Goal: Information Seeking & Learning: Learn about a topic

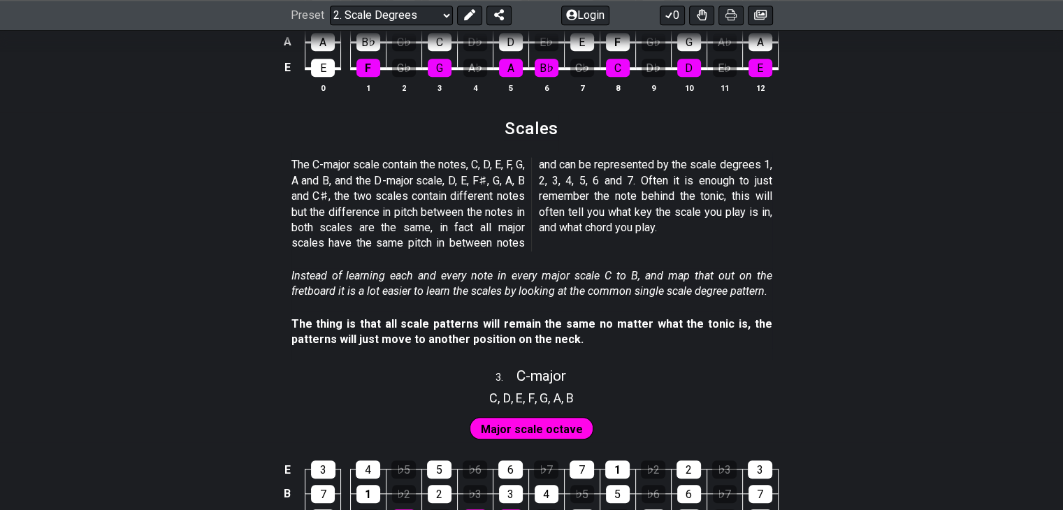
scroll to position [1411, 0]
click at [506, 428] on span "Major scale octave" at bounding box center [532, 429] width 102 height 20
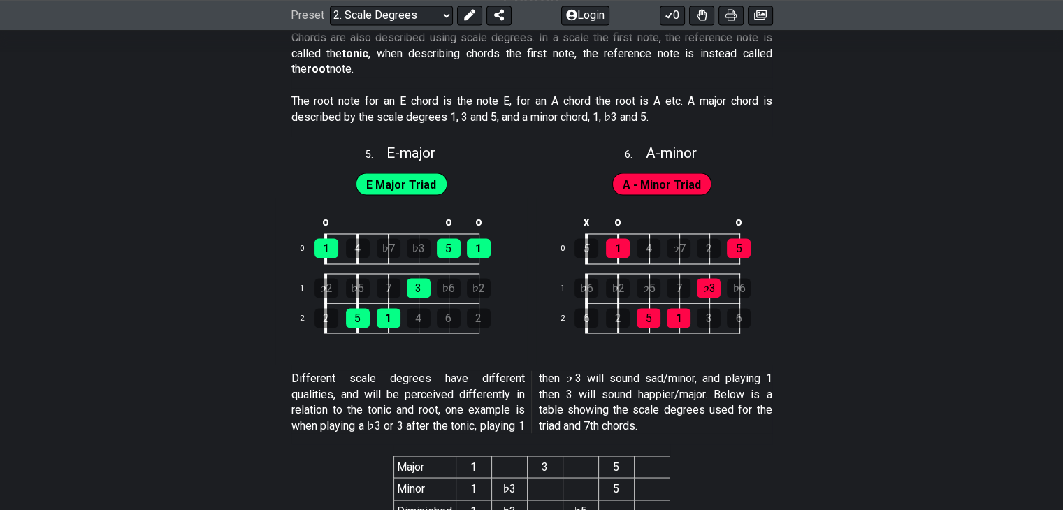
scroll to position [2351, 0]
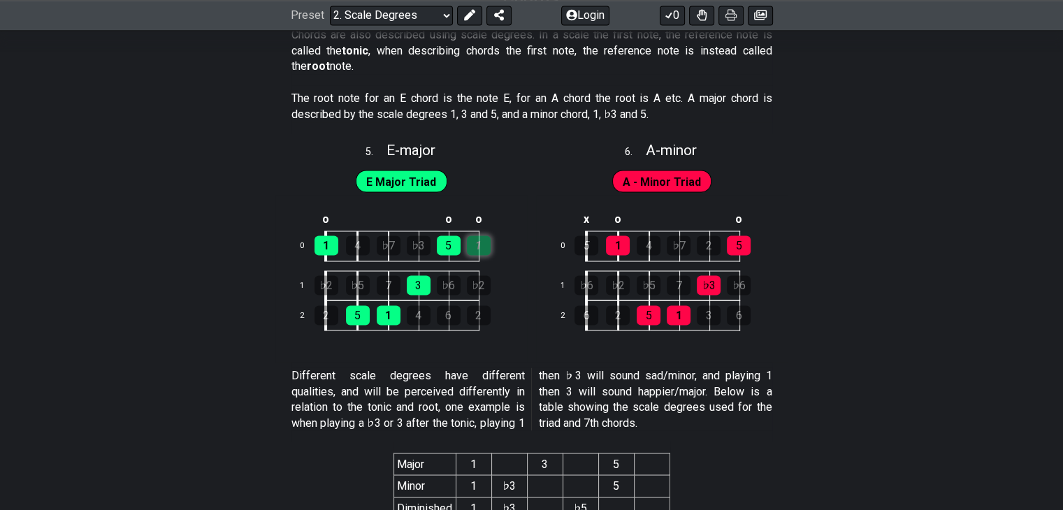
click at [488, 243] on div "1" at bounding box center [479, 245] width 24 height 20
click at [477, 247] on div "1" at bounding box center [479, 245] width 24 height 20
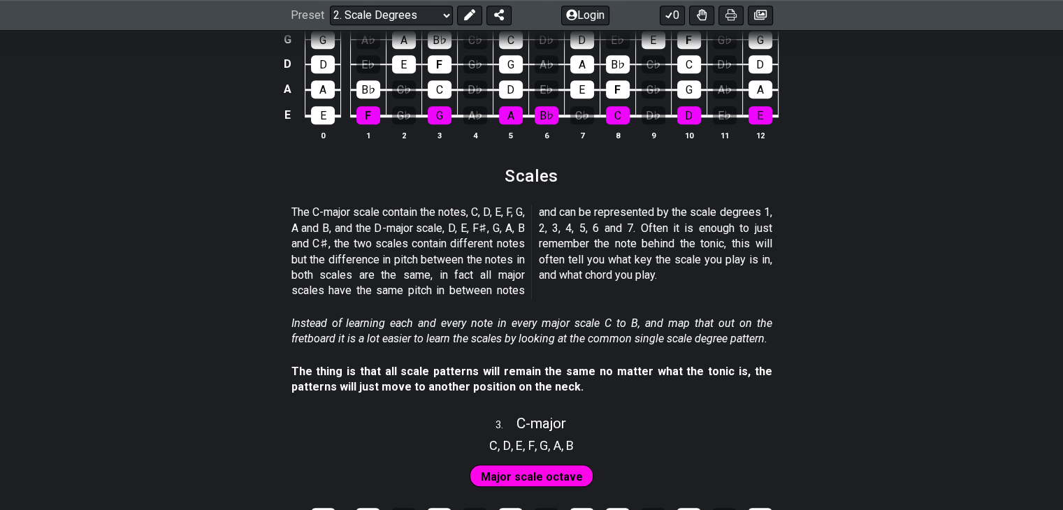
scroll to position [1366, 0]
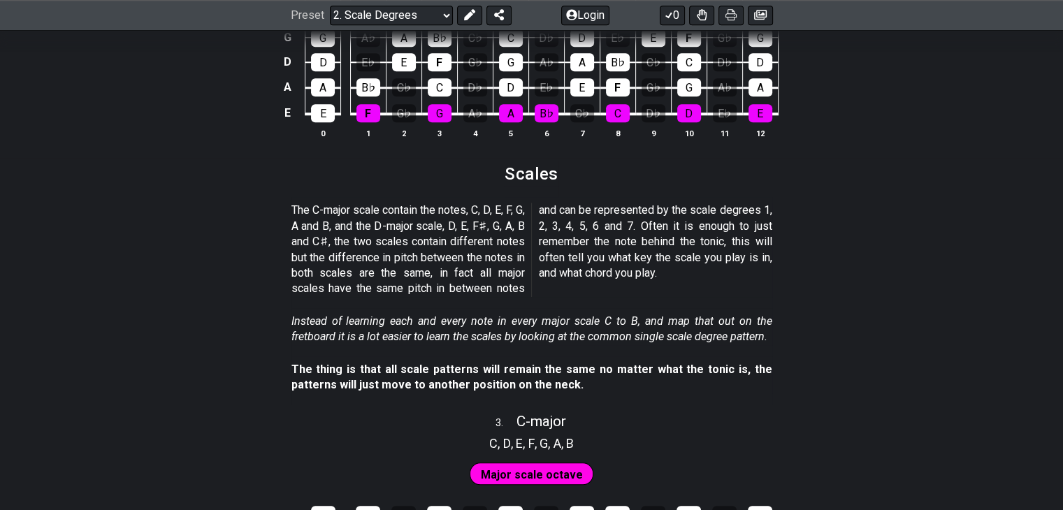
click at [847, 384] on section "The thing is that all scale patterns will remain the same no matter what the to…" at bounding box center [531, 380] width 1063 height 48
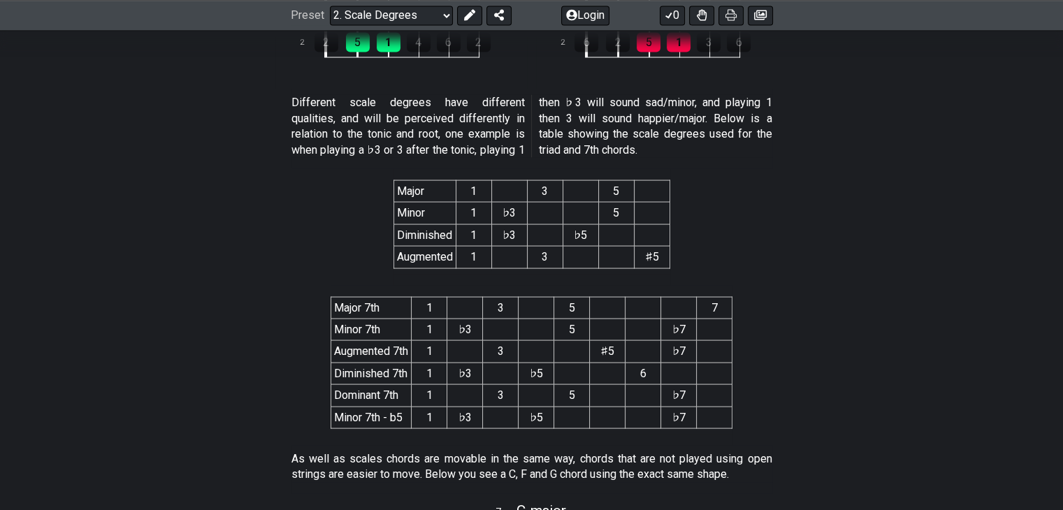
scroll to position [2623, 0]
click at [266, 229] on section "Major 1 3 5 Minor 1 ♭3 5 Diminished 1 ♭3 ♭5 Augmented 1 3 ♯5" at bounding box center [531, 227] width 1063 height 117
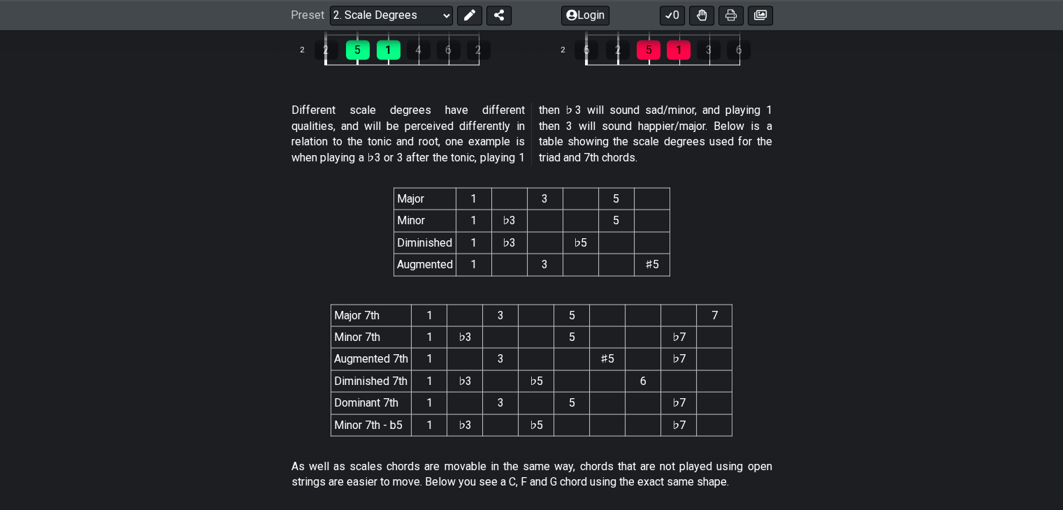
scroll to position [2618, 0]
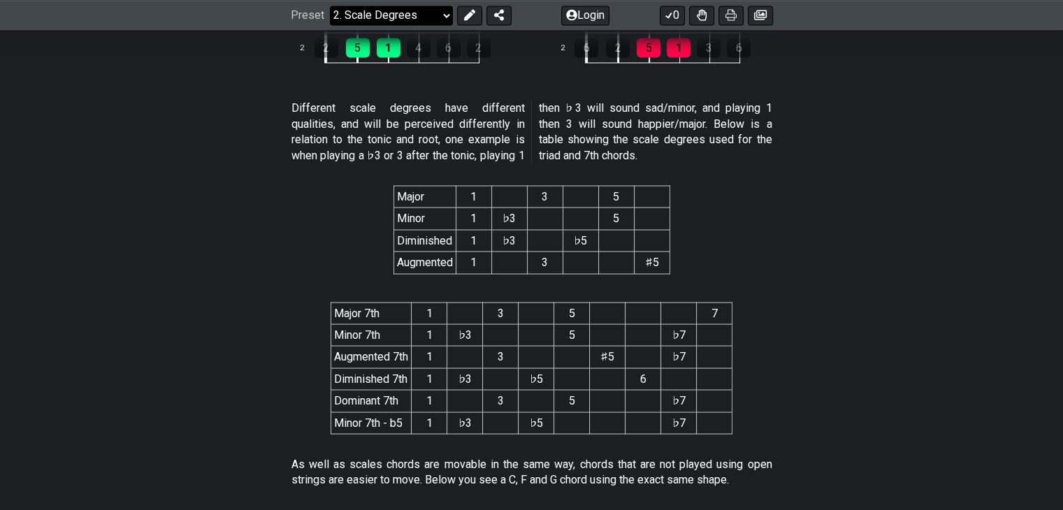
click at [373, 12] on select "Welcome to #fretflip! Initial Preset Custom Preset Minor Pentatonic Major Penta…" at bounding box center [391, 16] width 123 height 20
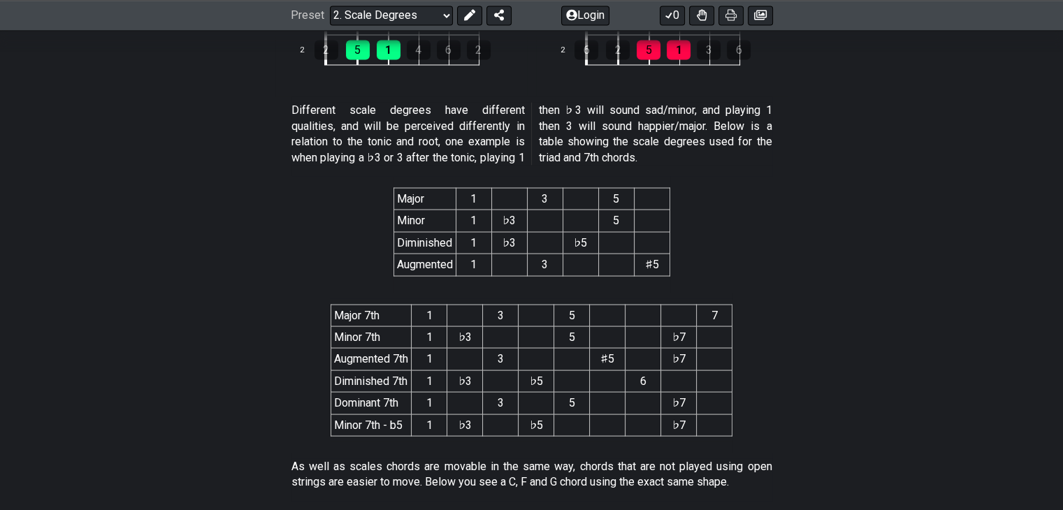
scroll to position [2615, 0]
click at [433, 10] on select "Welcome to #fretflip! Initial Preset Custom Preset Minor Pentatonic Major Penta…" at bounding box center [391, 16] width 123 height 20
click at [195, 219] on section "Major 1 3 5 Minor 1 ♭3 5 Diminished 1 ♭3 ♭5 Augmented 1 3 ♯5" at bounding box center [531, 235] width 1063 height 117
click at [421, 10] on select "Welcome to #fretflip! Initial Preset Custom Preset Minor Pentatonic Major Penta…" at bounding box center [391, 16] width 123 height 20
click at [330, 6] on select "Welcome to #fretflip! Initial Preset Custom Preset Minor Pentatonic Major Penta…" at bounding box center [391, 16] width 123 height 20
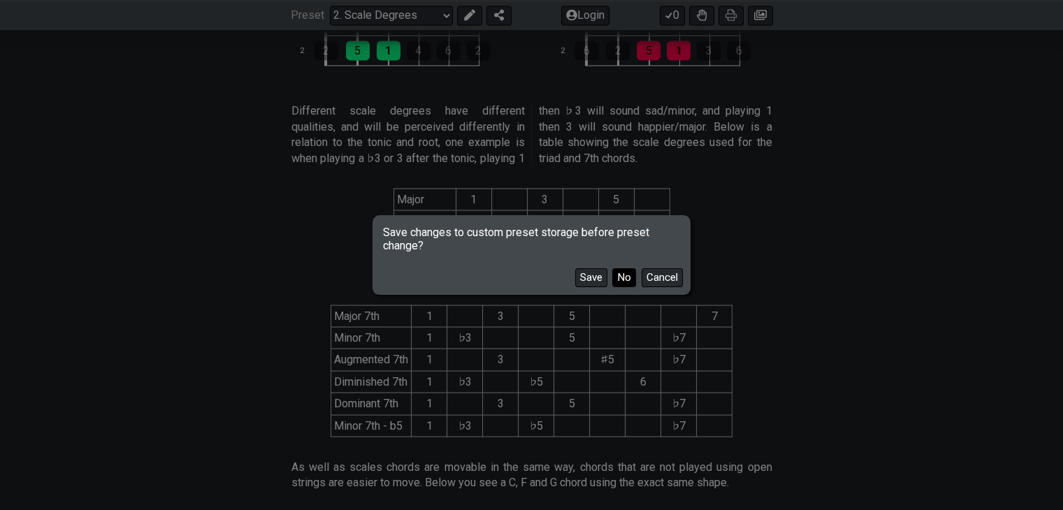
click at [623, 275] on button "No" at bounding box center [624, 277] width 24 height 19
select select "/harmonizing-scales"
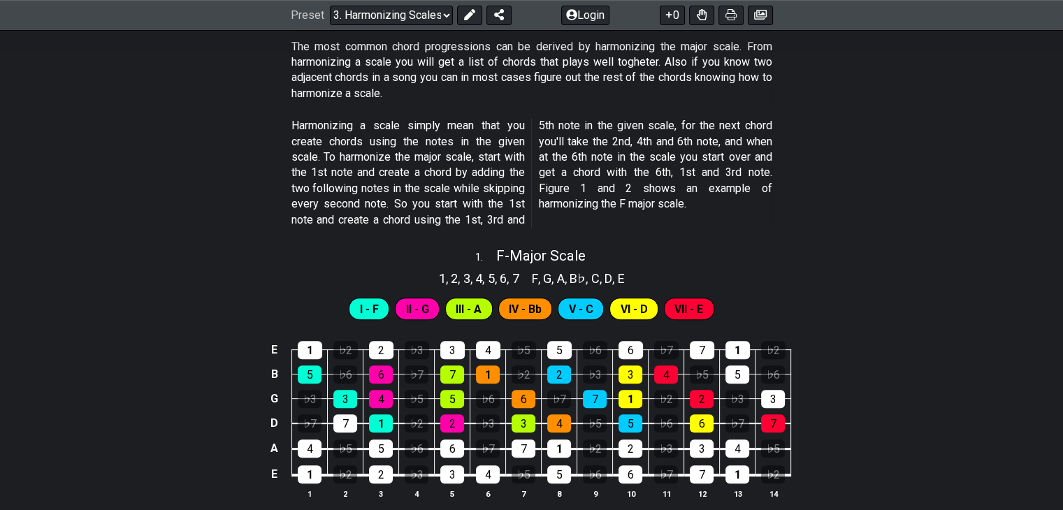
scroll to position [444, 0]
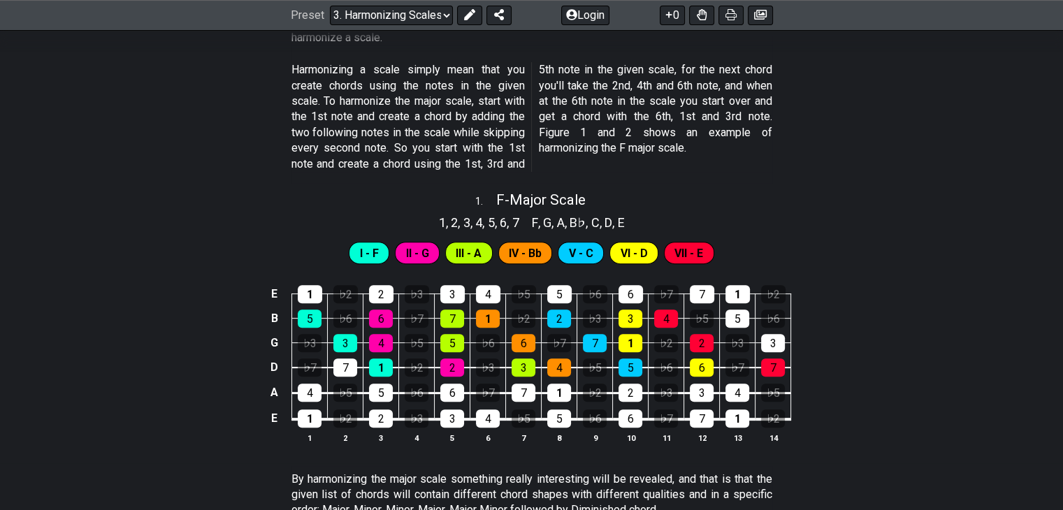
click at [872, 349] on div "E 1 ♭2 2 ♭3 3 4 ♭5 5 ♭6 6 ♭7 7 1 ♭2 B 5 ♭6 6 ♭7 7 1 ♭2 2 ♭3 3 4 ♭5 5 ♭6 G ♭3 3 …" at bounding box center [531, 365] width 1063 height 196
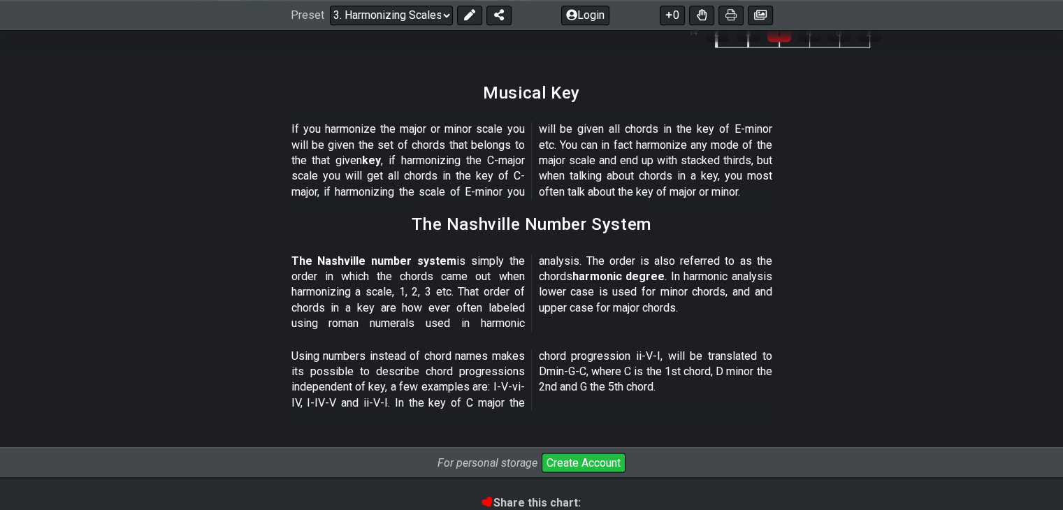
scroll to position [1618, 0]
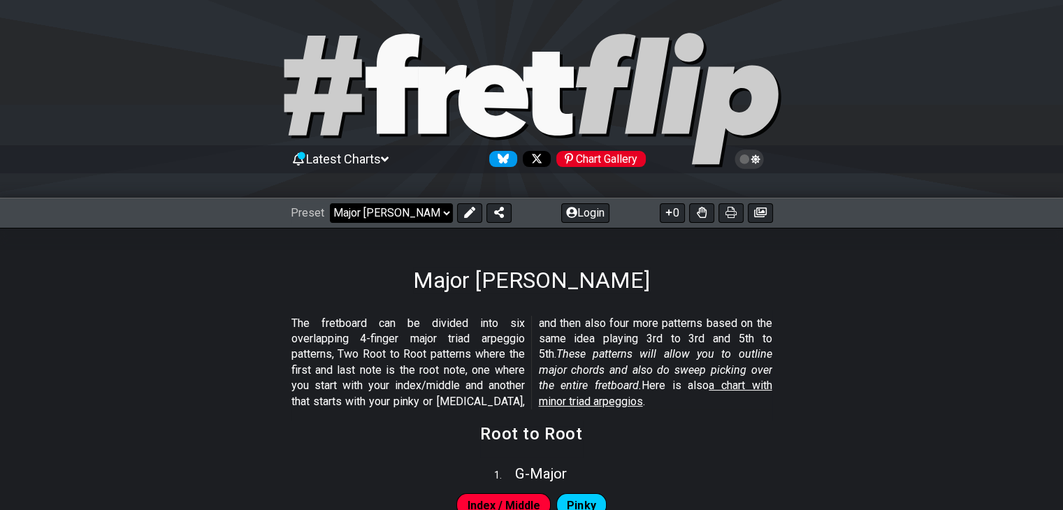
click at [383, 210] on select "Welcome to #fretflip! Initial Preset Custom Preset Minor Pentatonic Major Penta…" at bounding box center [391, 213] width 123 height 20
click at [330, 203] on select "Welcome to #fretflip! Initial Preset Custom Preset Minor Pentatonic Major Penta…" at bounding box center [391, 213] width 123 height 20
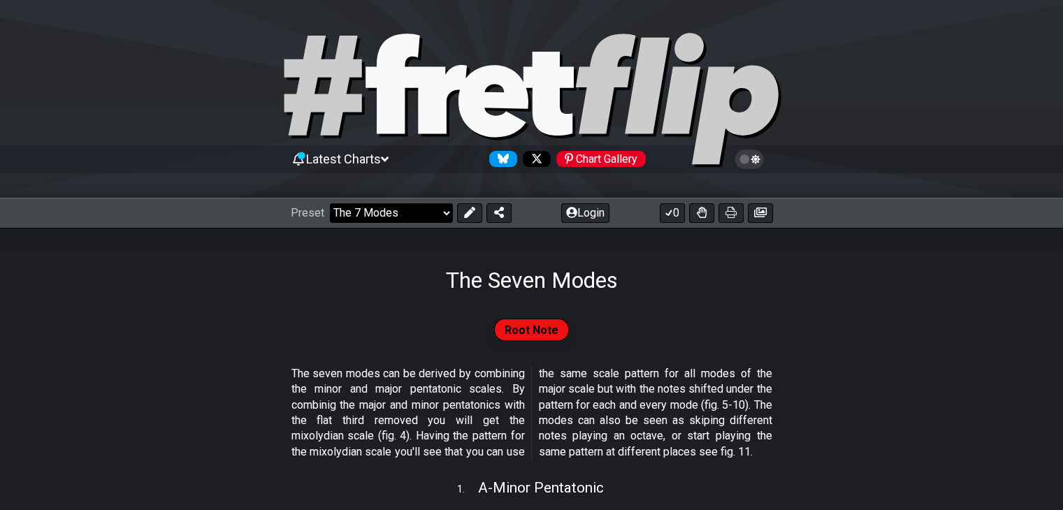
click at [388, 217] on select "Welcome to #fretflip! Initial Preset Custom Preset Minor Pentatonic Major Penta…" at bounding box center [391, 213] width 123 height 20
click at [330, 203] on select "Welcome to #fretflip! Initial Preset Custom Preset Minor Pentatonic Major Penta…" at bounding box center [391, 213] width 123 height 20
select select "/minor-pentatonic"
select select "C"
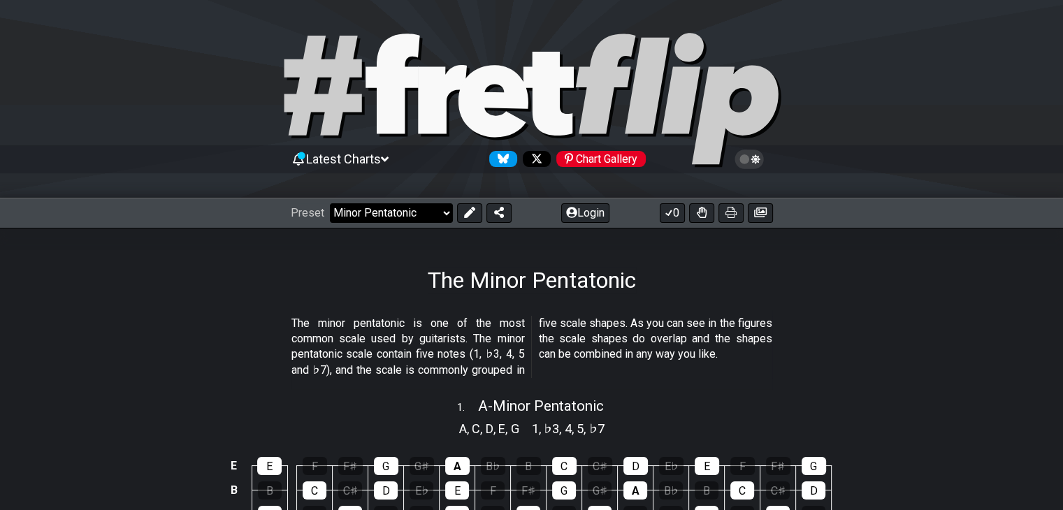
click at [375, 205] on select "Welcome to #fretflip! Initial Preset Custom Preset Minor Pentatonic Major Penta…" at bounding box center [391, 213] width 123 height 20
click at [330, 203] on select "Welcome to #fretflip! Initial Preset Custom Preset Minor Pentatonic Major Penta…" at bounding box center [391, 213] width 123 height 20
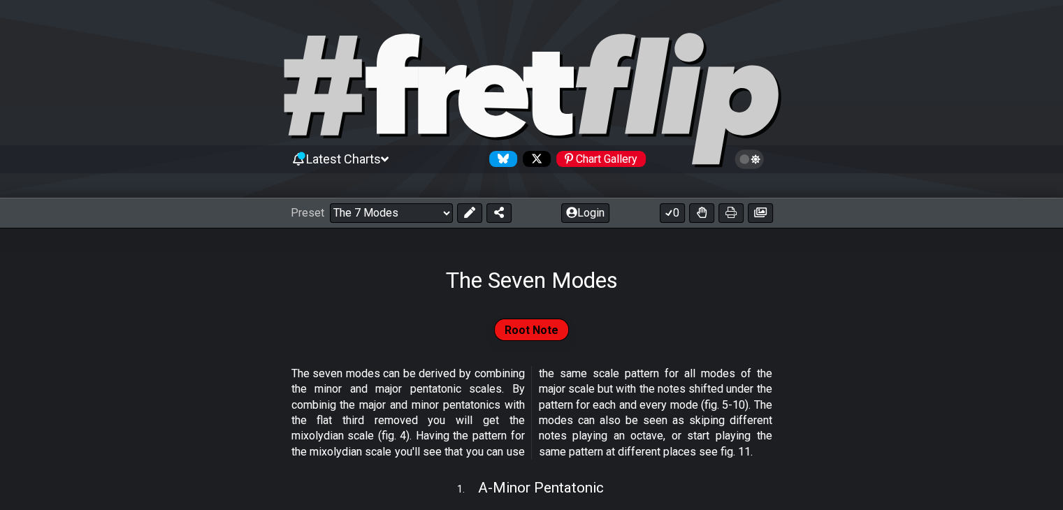
click at [366, 194] on div "Latest Charts Chart Gallery" at bounding box center [531, 173] width 1063 height 50
click at [366, 209] on select "Welcome to #fretflip! Initial Preset Custom Preset Minor Pentatonic Major Penta…" at bounding box center [391, 213] width 123 height 20
click at [367, 207] on select "Welcome to #fretflip! Initial Preset Custom Preset Minor Pentatonic Major Penta…" at bounding box center [391, 213] width 123 height 20
click at [330, 203] on select "Welcome to #fretflip! Initial Preset Custom Preset Minor Pentatonic Major Penta…" at bounding box center [391, 213] width 123 height 20
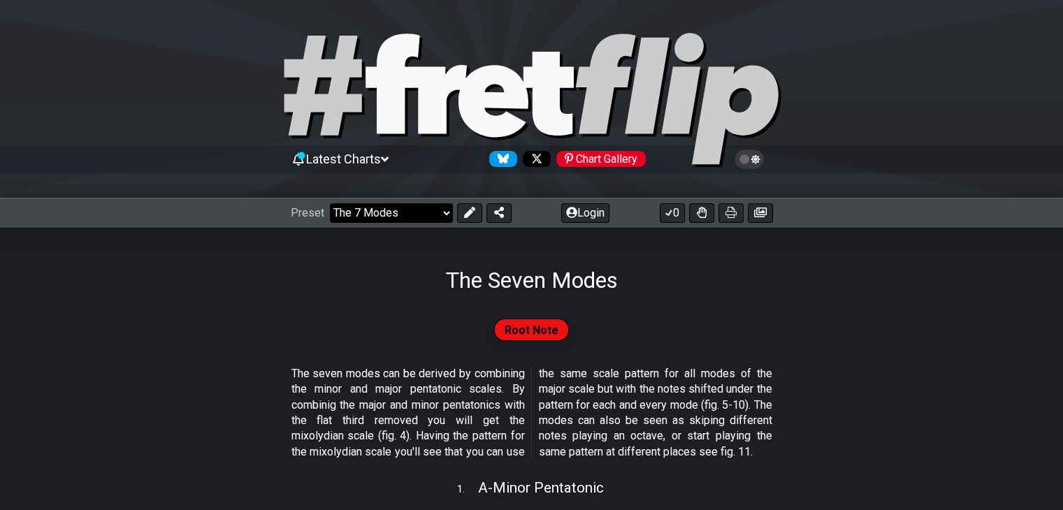
select select "/major-triad-arpeggios"
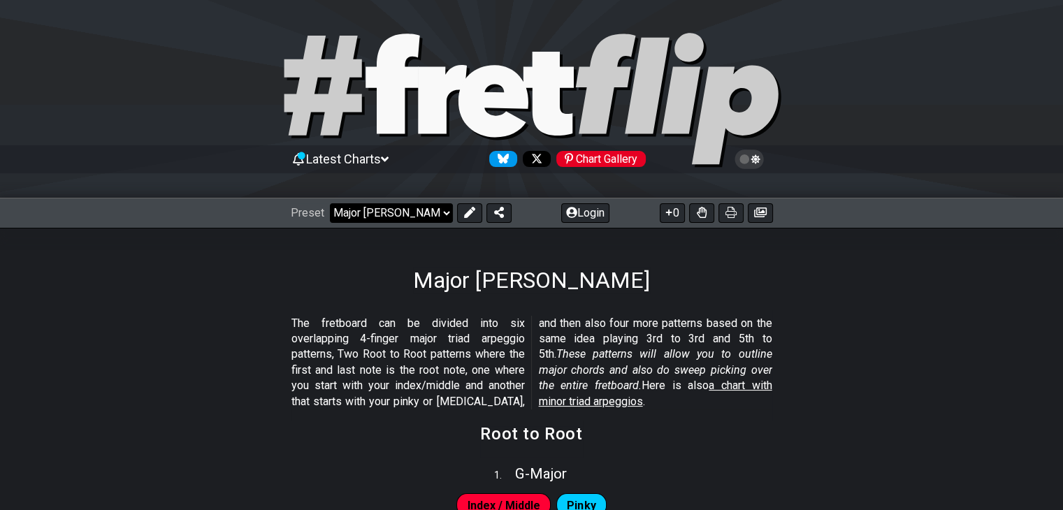
click at [416, 219] on select "Welcome to #fretflip! Initial Preset Custom Preset Minor Pentatonic Major Penta…" at bounding box center [391, 213] width 123 height 20
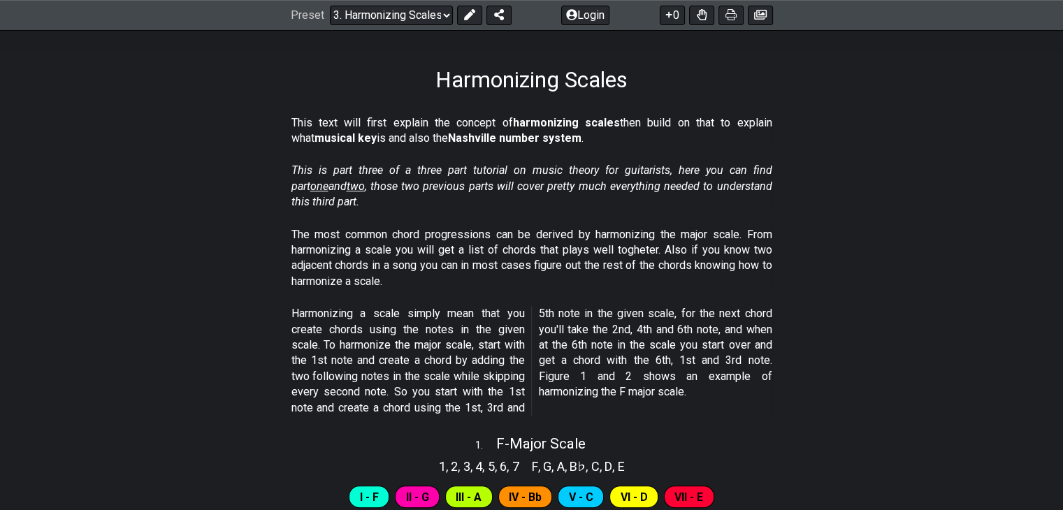
scroll to position [232, 0]
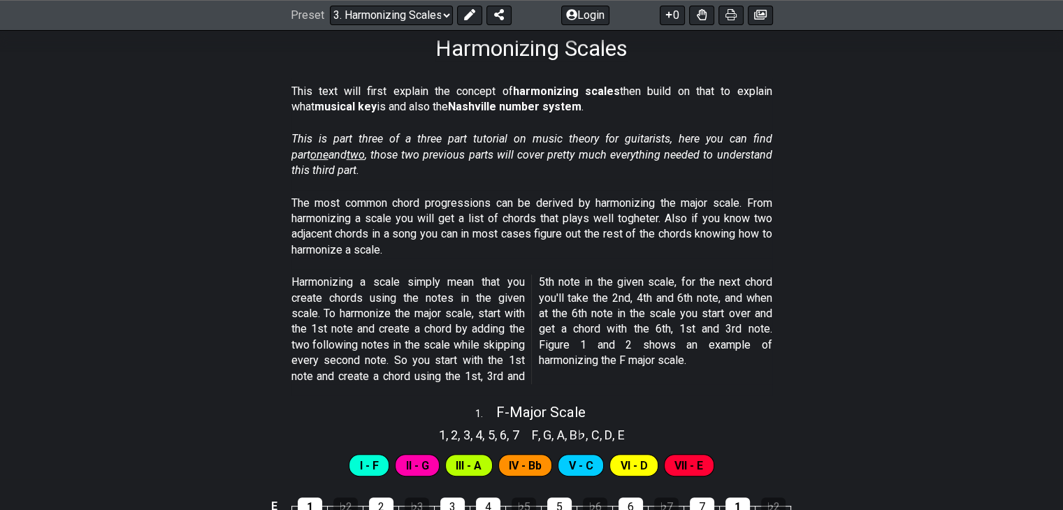
click at [601, 383] on span "Harmonizing a scale simply mean that you create chords using the notes in the g…" at bounding box center [531, 330] width 481 height 110
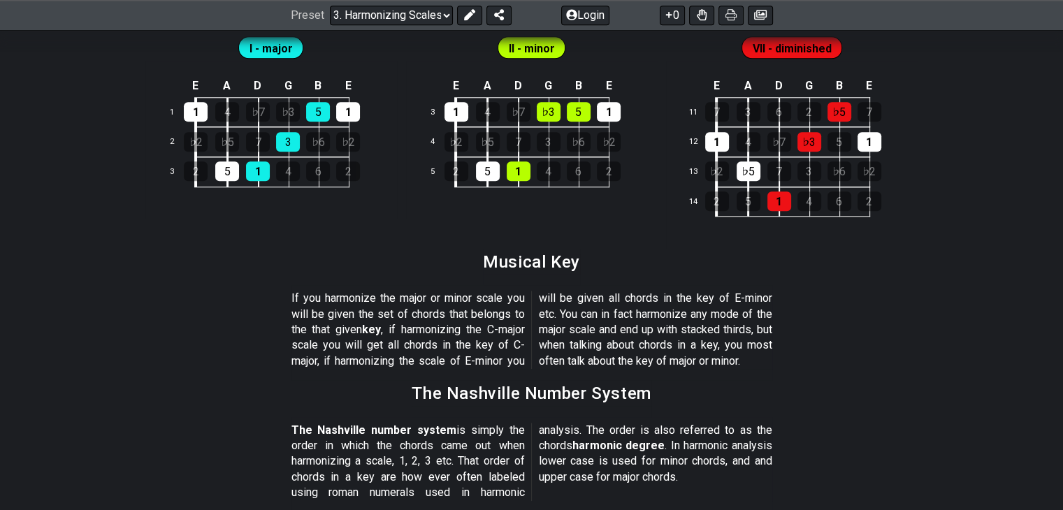
scroll to position [1498, 0]
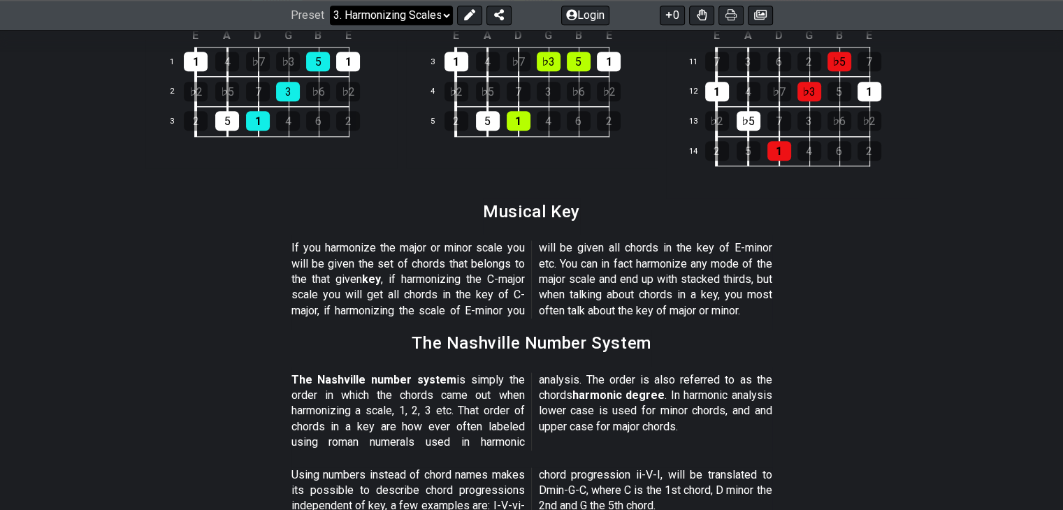
click at [372, 21] on select "Welcome to #fretflip! Initial Preset Custom Preset Minor Pentatonic Major Penta…" at bounding box center [391, 16] width 123 height 20
click at [178, 252] on section "If you harmonize the major or minor scale you will be given the set of chords t…" at bounding box center [531, 282] width 1063 height 95
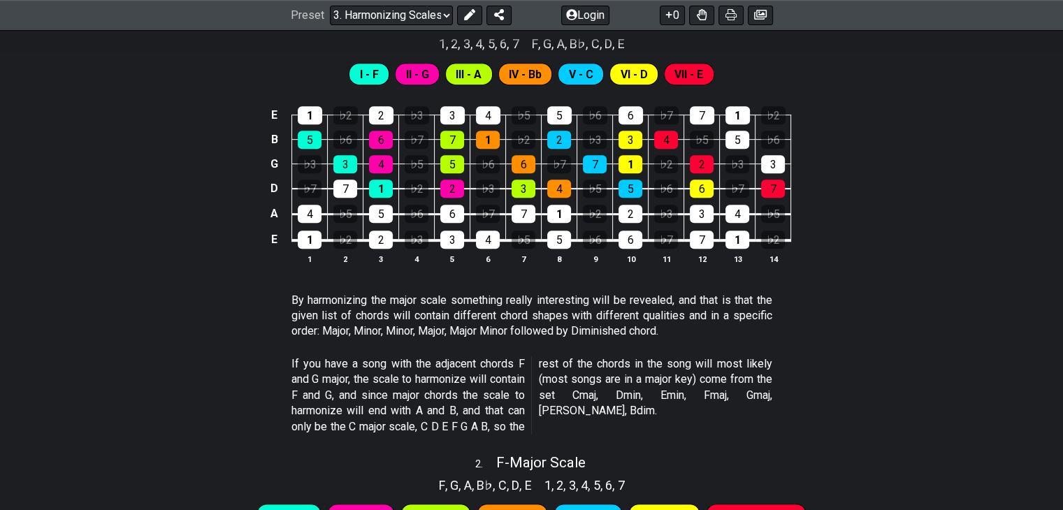
scroll to position [0, 0]
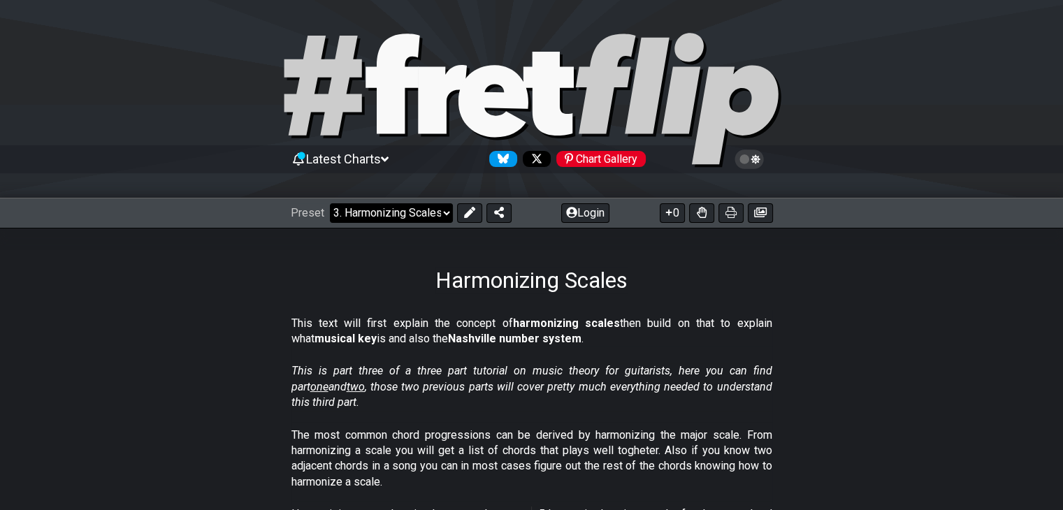
click at [366, 207] on select "Welcome to #fretflip! Initial Preset Custom Preset Minor Pentatonic Major Penta…" at bounding box center [391, 213] width 123 height 20
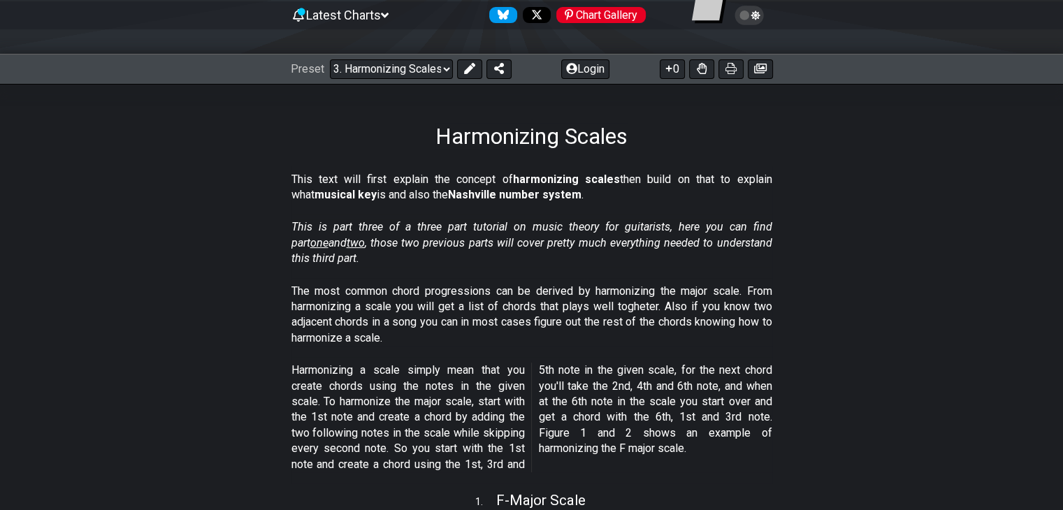
scroll to position [145, 0]
click at [409, 66] on select "Welcome to #fretflip! Initial Preset Custom Preset Minor Pentatonic Major Penta…" at bounding box center [391, 69] width 123 height 20
click at [401, 66] on select "Welcome to #fretflip! Initial Preset Custom Preset Minor Pentatonic Major Penta…" at bounding box center [391, 69] width 123 height 20
click at [166, 224] on section "This is part three of a three part tutorial on music theory for guitarists, her…" at bounding box center [531, 245] width 1063 height 64
click at [943, 177] on section "This text will first explain the concept of harmonizing scales then build on th…" at bounding box center [531, 190] width 1063 height 48
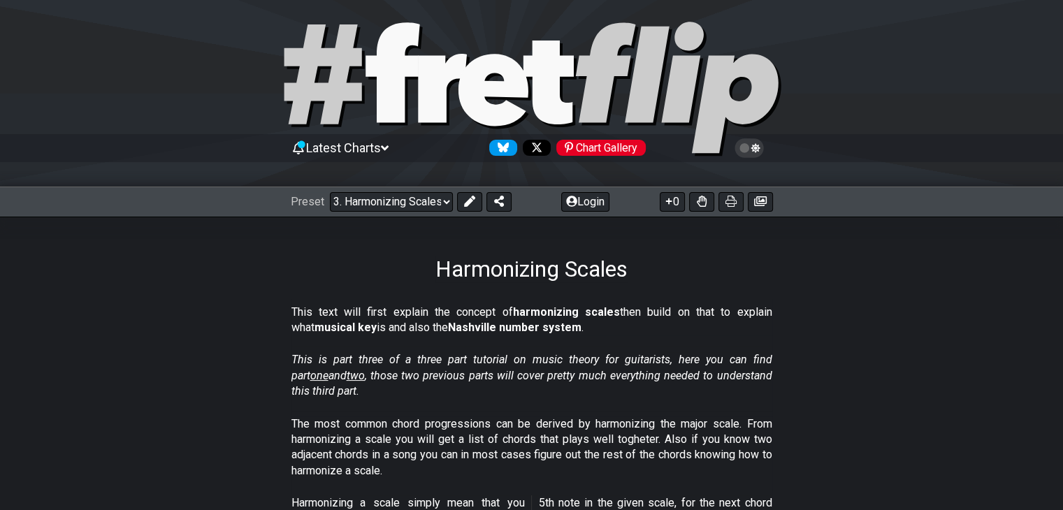
scroll to position [0, 0]
